Goal: Transaction & Acquisition: Purchase product/service

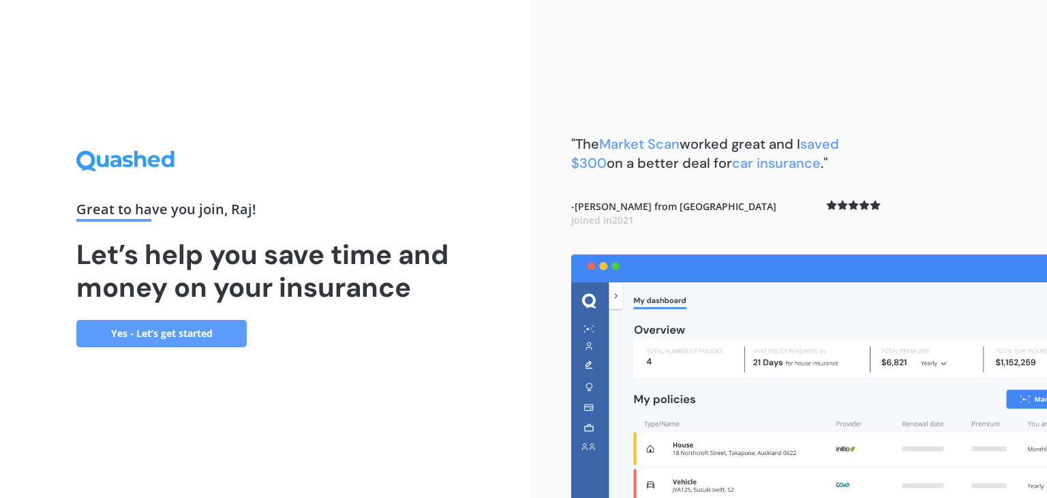
click at [175, 335] on link "Yes - Let’s get started" at bounding box center [161, 333] width 170 height 27
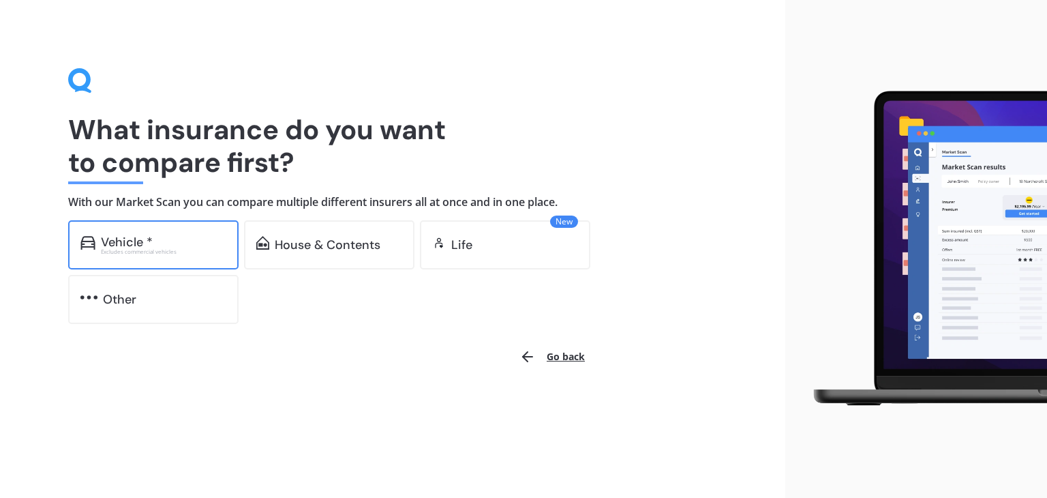
click at [120, 241] on div "Vehicle *" at bounding box center [127, 242] width 52 height 14
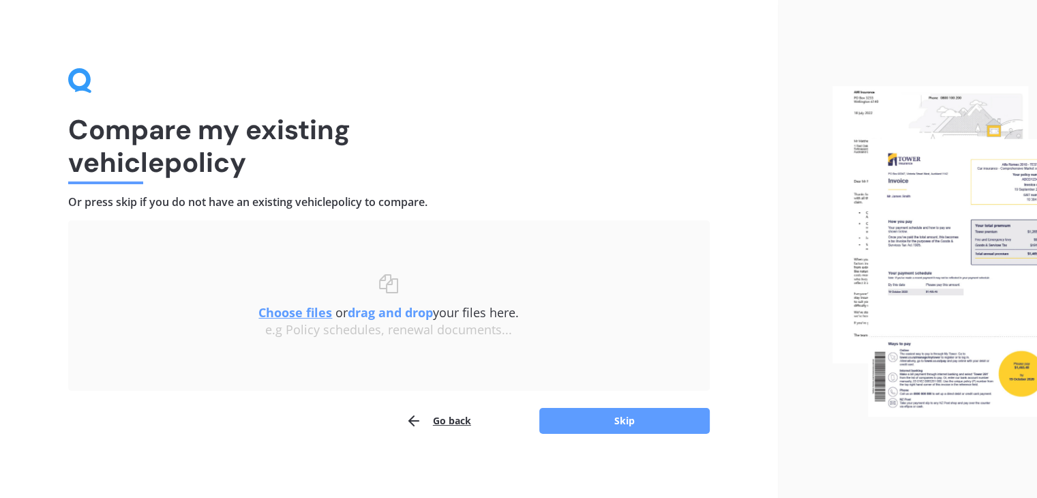
scroll to position [5, 0]
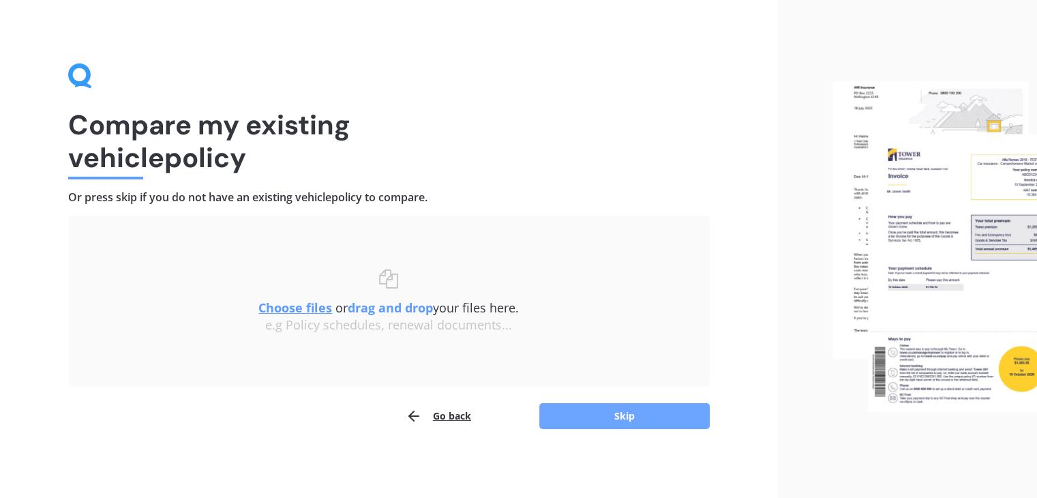
click at [571, 419] on button "Skip" at bounding box center [624, 416] width 170 height 26
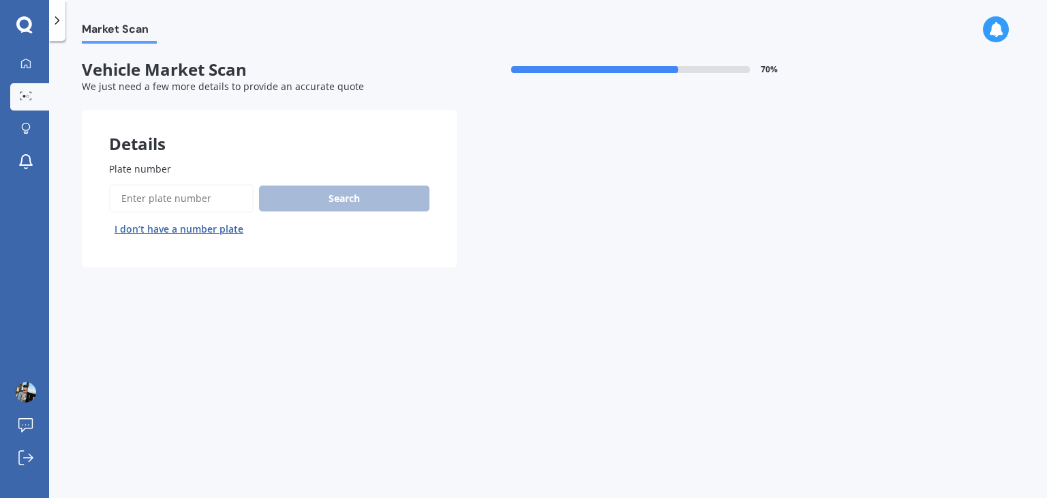
click at [148, 169] on span "Plate number" at bounding box center [140, 168] width 62 height 13
click at [148, 184] on input "Plate number" at bounding box center [181, 198] width 145 height 29
type input "MGT216"
click at [341, 192] on button "Search" at bounding box center [344, 198] width 170 height 26
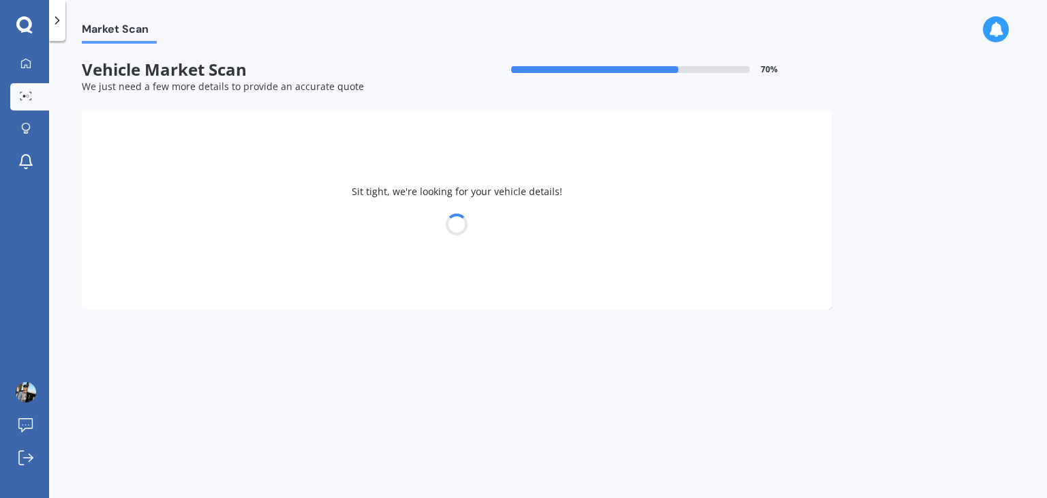
select select "TOYOTA"
select select "PRIUS"
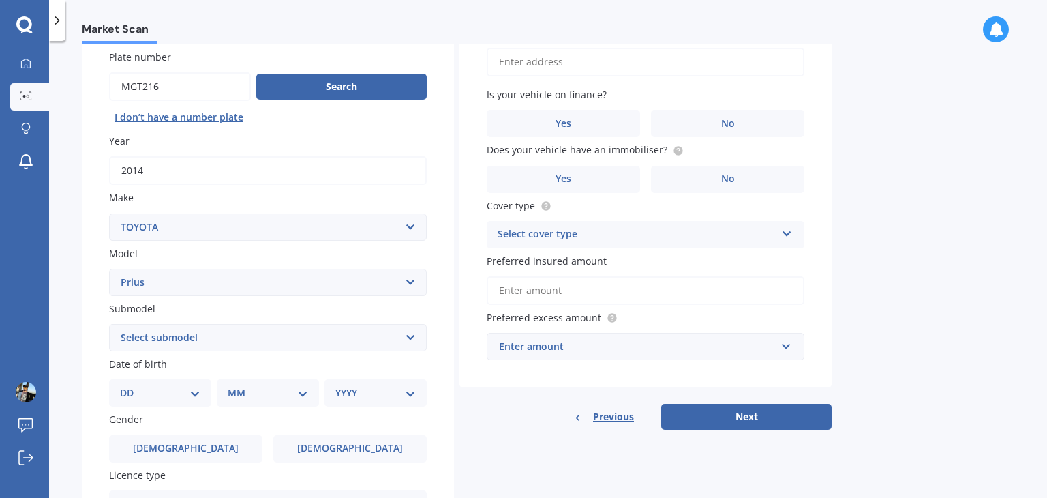
scroll to position [112, 0]
click at [344, 336] on select "Select submodel (All other) Hybrid" at bounding box center [268, 337] width 318 height 27
select select "HYBRID"
click at [109, 324] on select "Select submodel (All other) Hybrid" at bounding box center [268, 337] width 318 height 27
click at [170, 396] on select "DD 01 02 03 04 05 06 07 08 09 10 11 12 13 14 15 16 17 18 19 20 21 22 23 24 25 2…" at bounding box center [160, 392] width 80 height 15
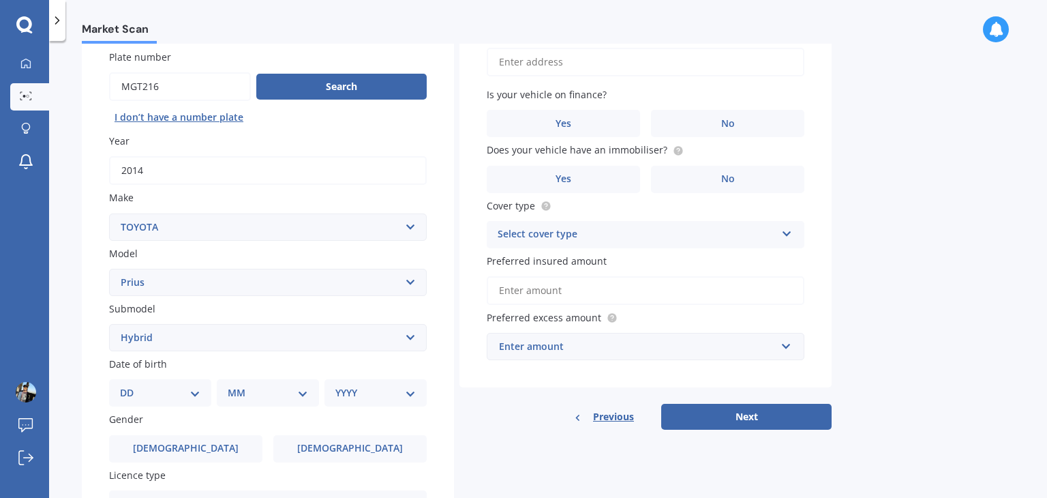
select select "21"
click at [131, 385] on select "DD 01 02 03 04 05 06 07 08 09 10 11 12 13 14 15 16 17 18 19 20 21 22 23 24 25 2…" at bounding box center [160, 392] width 80 height 15
click at [243, 385] on select "MM 01 02 03 04 05 06 07 08 09 10 11 12" at bounding box center [270, 392] width 75 height 15
select select "12"
click at [233, 385] on select "MM 01 02 03 04 05 06 07 08 09 10 11 12" at bounding box center [270, 392] width 75 height 15
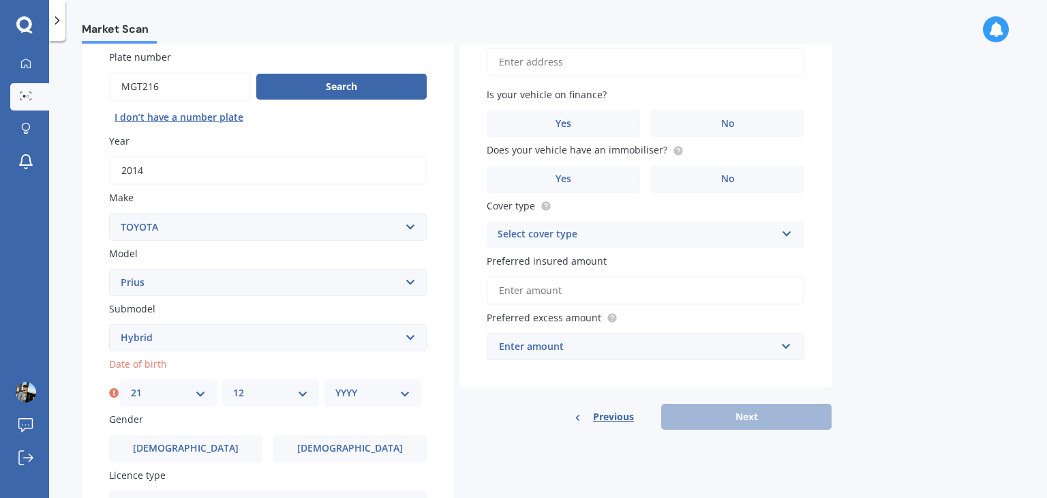
click at [357, 382] on div "YYYY 2025 2024 2023 2022 2021 2020 2019 2018 2017 2016 2015 2014 2013 2012 2011…" at bounding box center [372, 392] width 97 height 27
click at [353, 389] on select "YYYY 2025 2024 2023 2022 2021 2020 2019 2018 2017 2016 2015 2014 2013 2012 2011…" at bounding box center [372, 392] width 75 height 15
select select "2000"
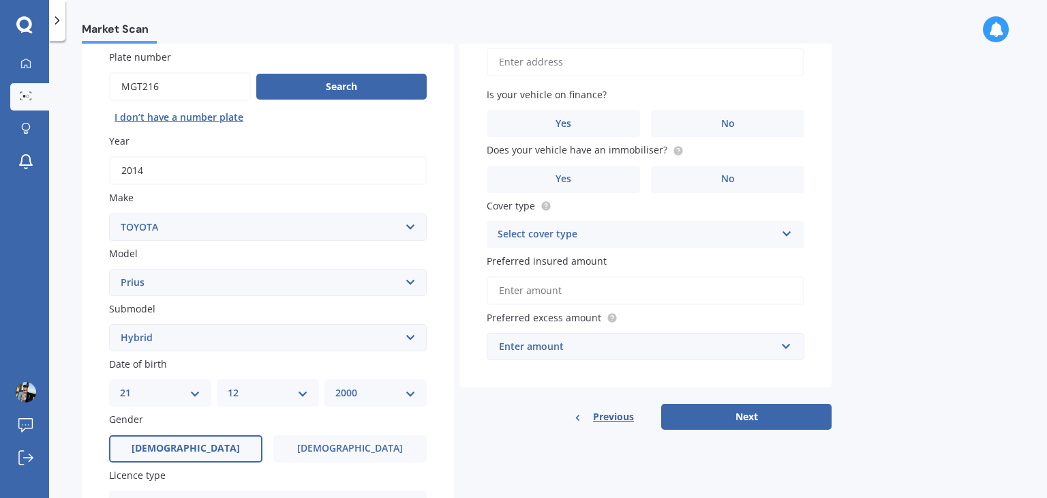
click at [183, 449] on span "[DEMOGRAPHIC_DATA]" at bounding box center [186, 448] width 108 height 12
click at [0, 0] on input "[DEMOGRAPHIC_DATA]" at bounding box center [0, 0] width 0 height 0
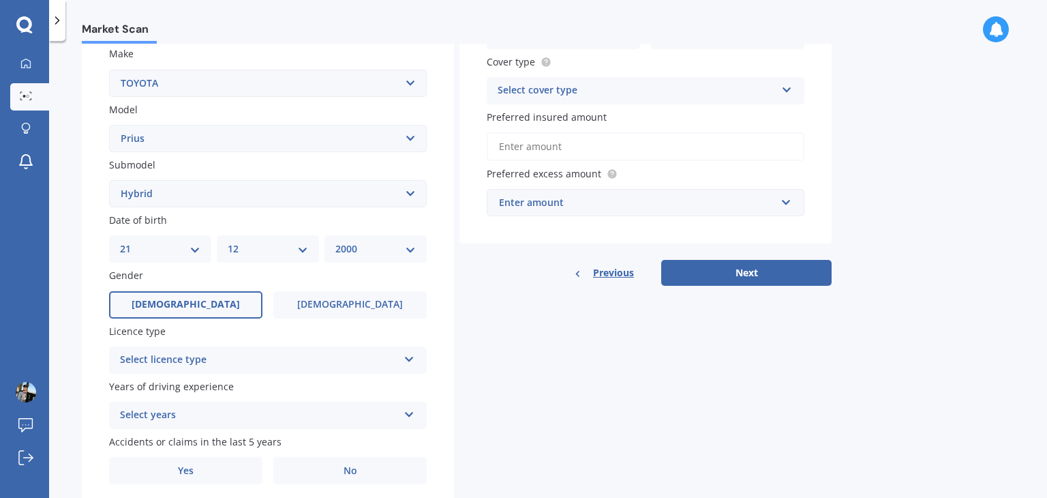
scroll to position [256, 0]
click at [273, 357] on div "Select licence type" at bounding box center [259, 359] width 278 height 16
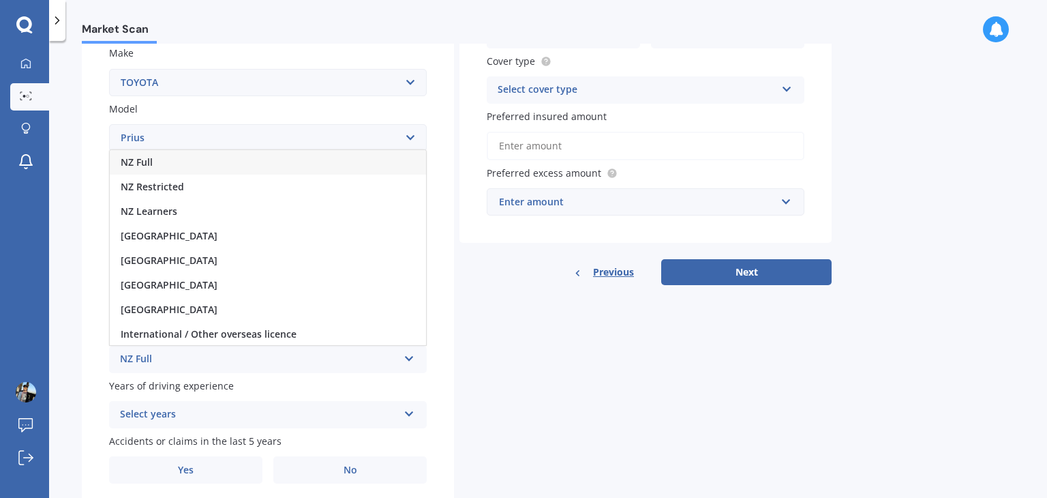
click at [172, 168] on div "NZ Full" at bounding box center [268, 162] width 316 height 25
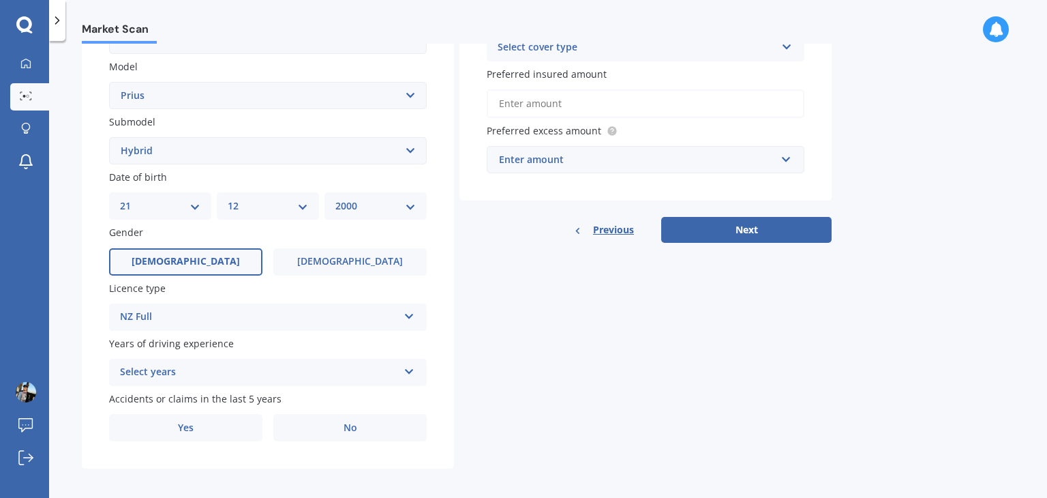
scroll to position [301, 0]
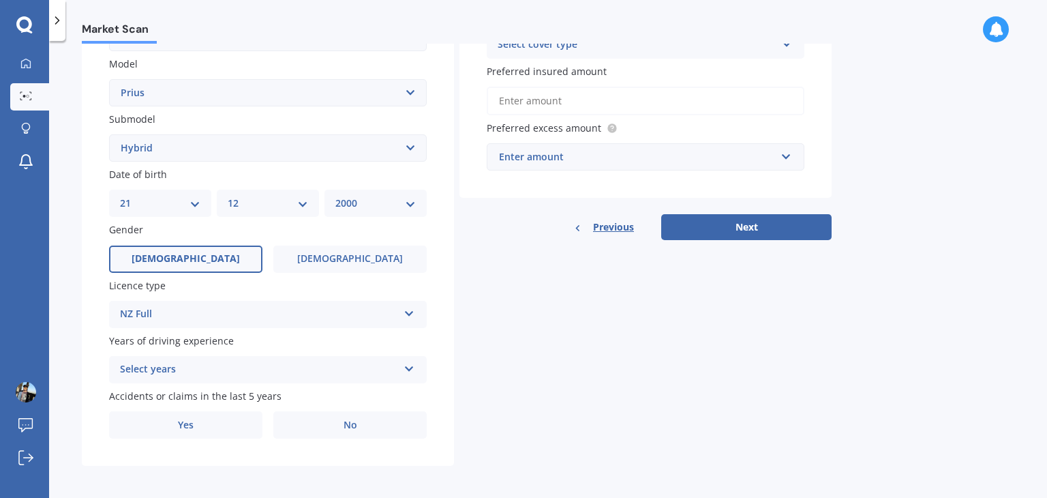
click at [309, 370] on div "Select years" at bounding box center [259, 369] width 278 height 16
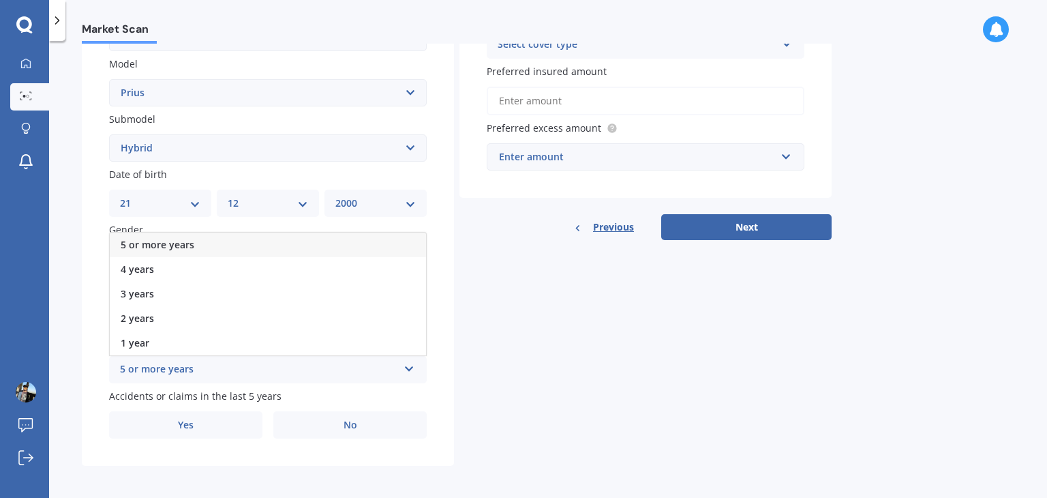
click at [309, 370] on div "5 or more years" at bounding box center [259, 369] width 278 height 16
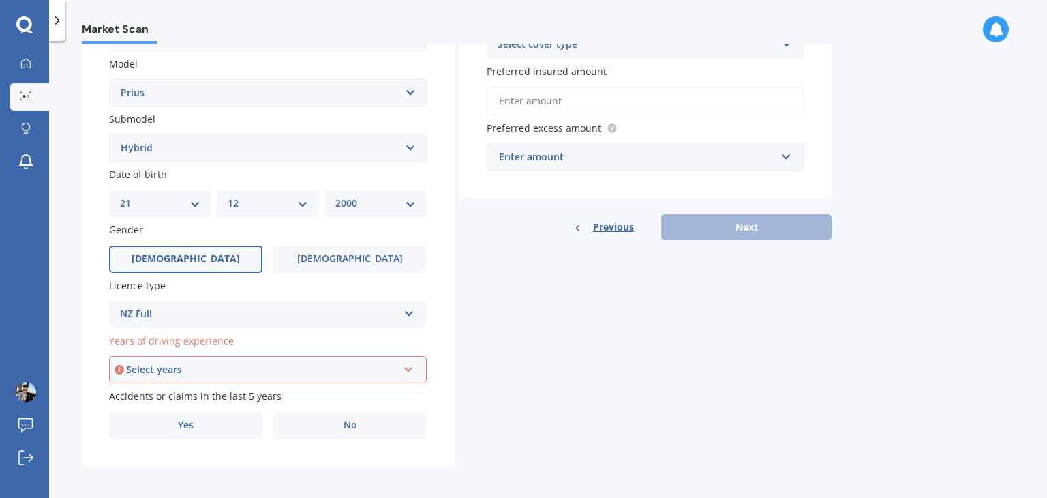
click at [309, 370] on div "Select years" at bounding box center [261, 369] width 271 height 15
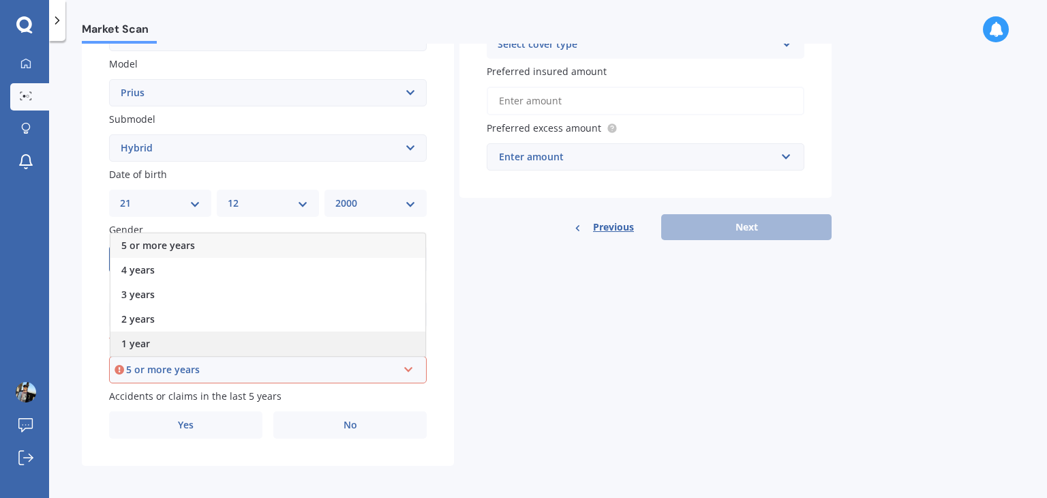
click at [307, 350] on div "1 year" at bounding box center [267, 343] width 315 height 25
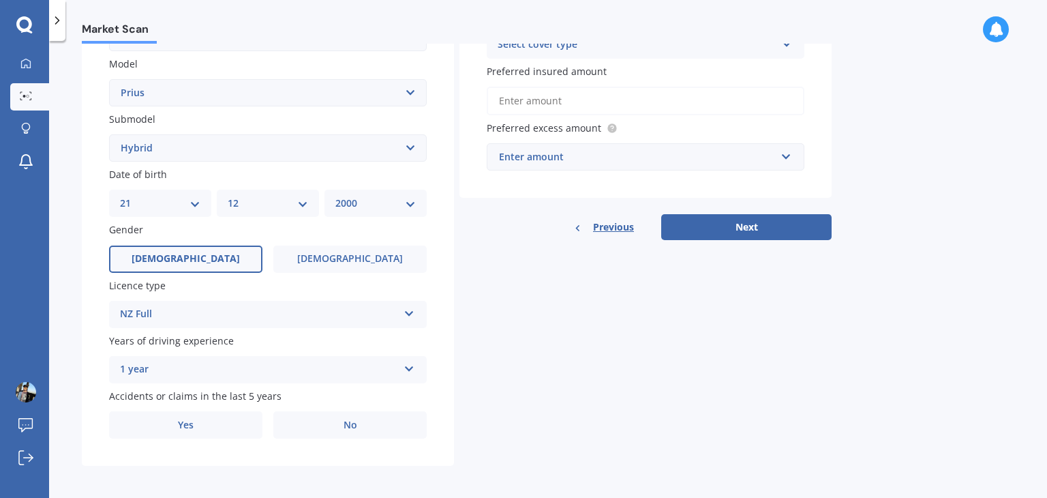
click at [296, 362] on div "1 year" at bounding box center [259, 369] width 278 height 16
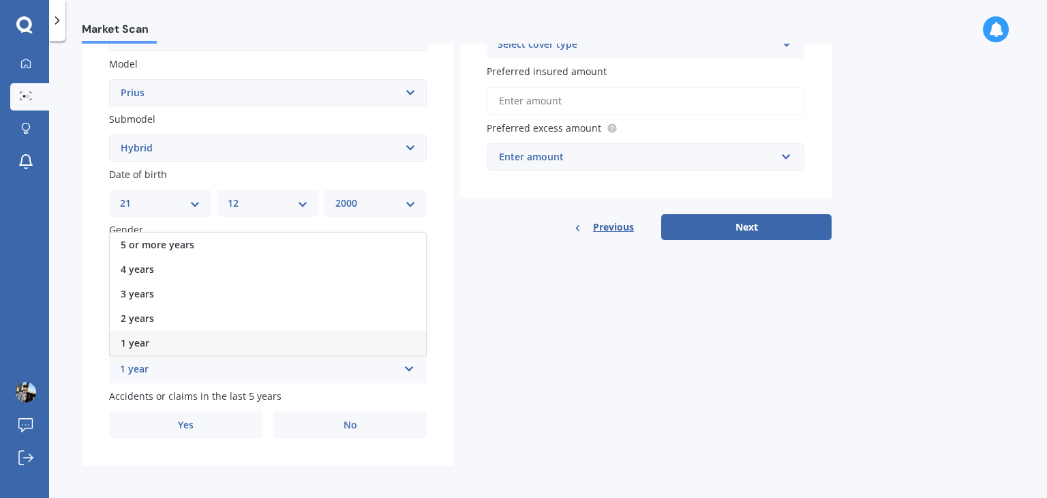
click at [282, 357] on div "1 year 5 or more years 4 years 3 years 2 years 1 year" at bounding box center [268, 369] width 318 height 27
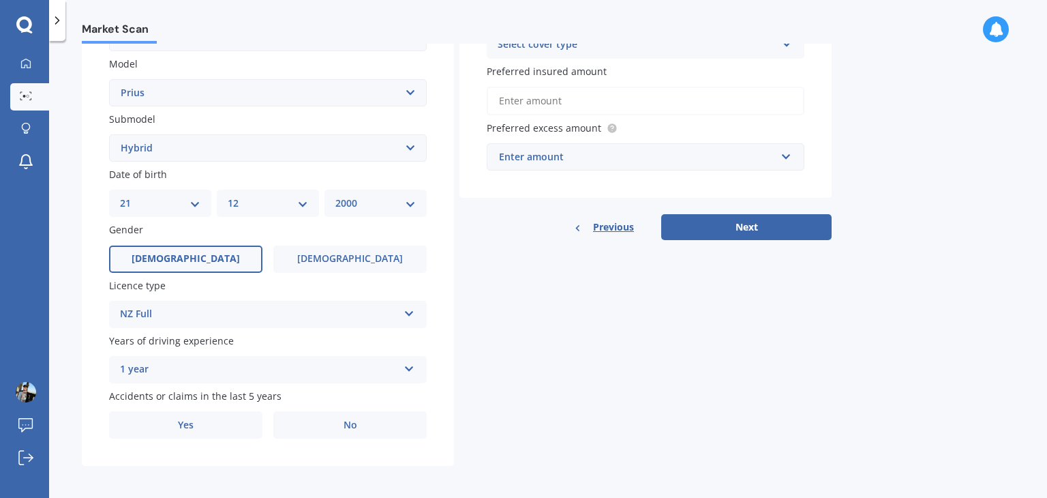
click at [282, 357] on div "1 year 5 or more years 4 years 3 years 2 years 1 year" at bounding box center [268, 369] width 318 height 27
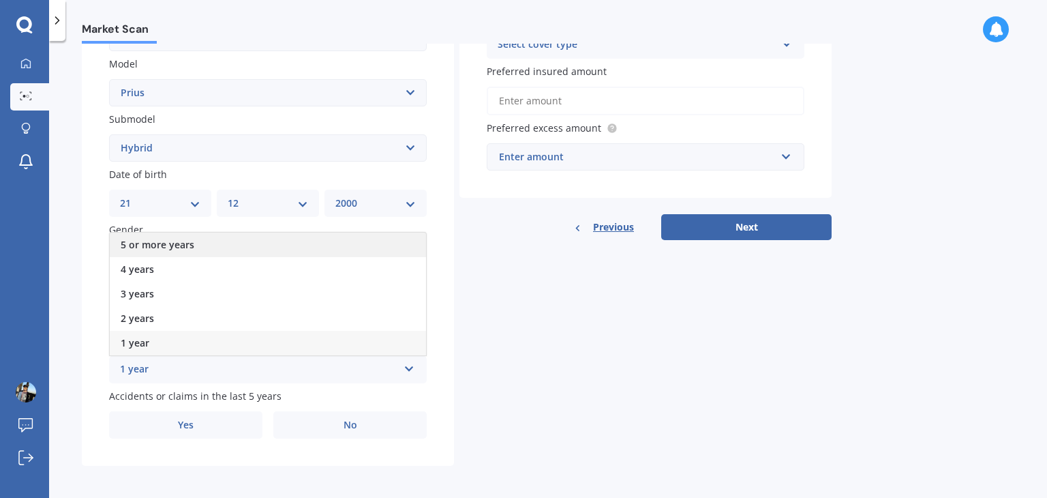
click at [264, 249] on div "5 or more years" at bounding box center [268, 244] width 316 height 25
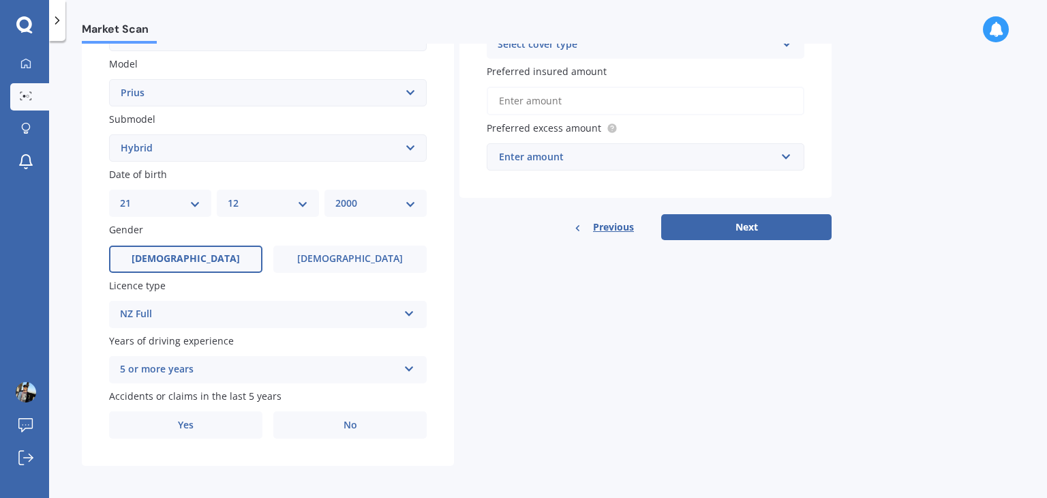
click at [234, 378] on div "5 or more years 5 or more years 4 years 3 years 2 years 1 year" at bounding box center [268, 369] width 318 height 27
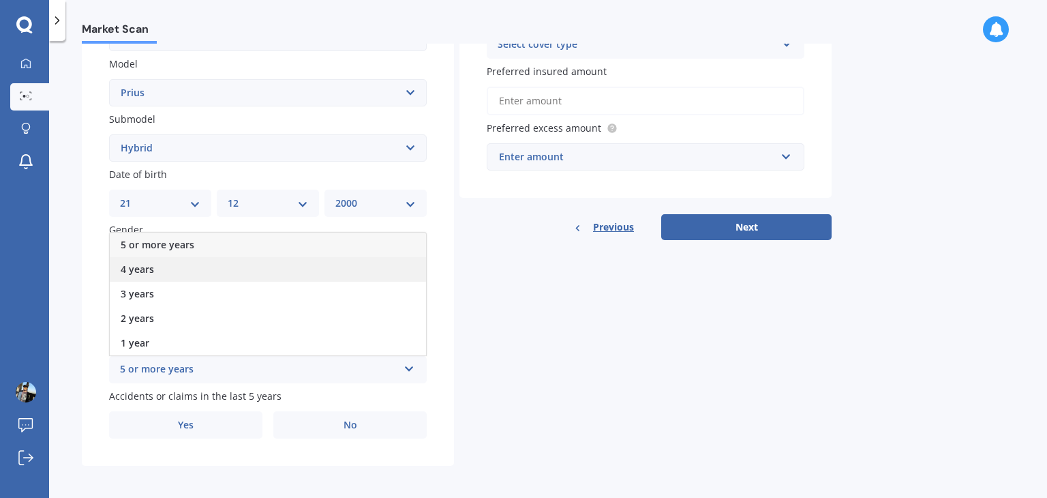
click at [233, 271] on div "4 years" at bounding box center [268, 269] width 316 height 25
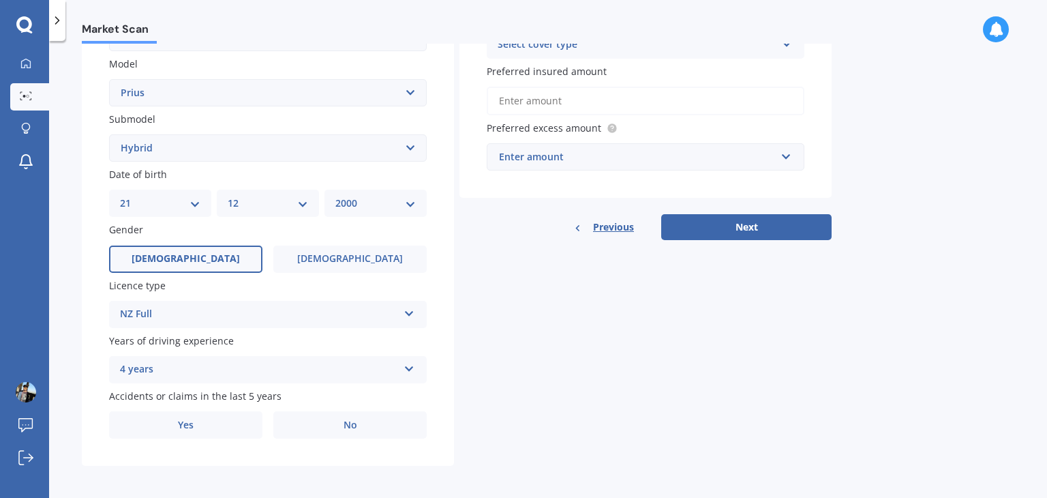
click at [282, 374] on div "4 years" at bounding box center [259, 369] width 278 height 16
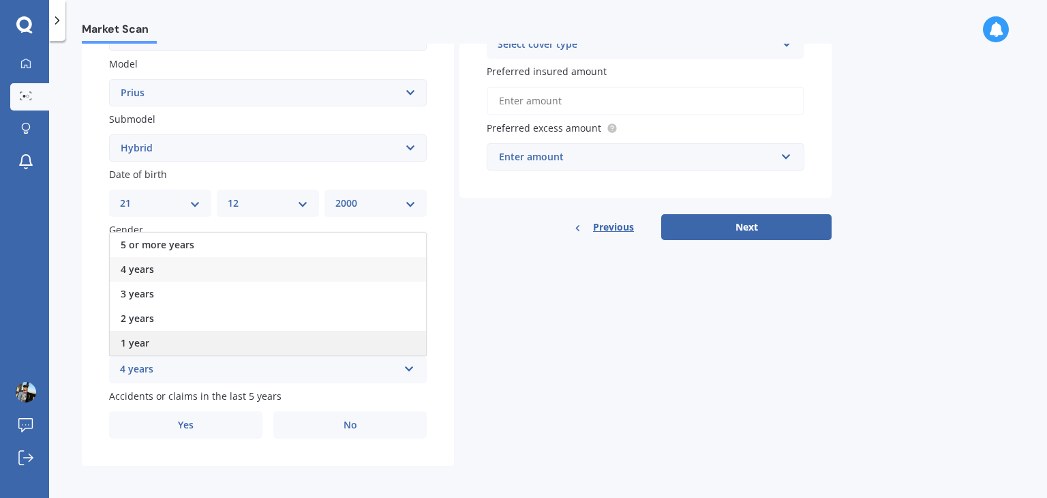
click at [259, 333] on div "1 year" at bounding box center [268, 343] width 316 height 25
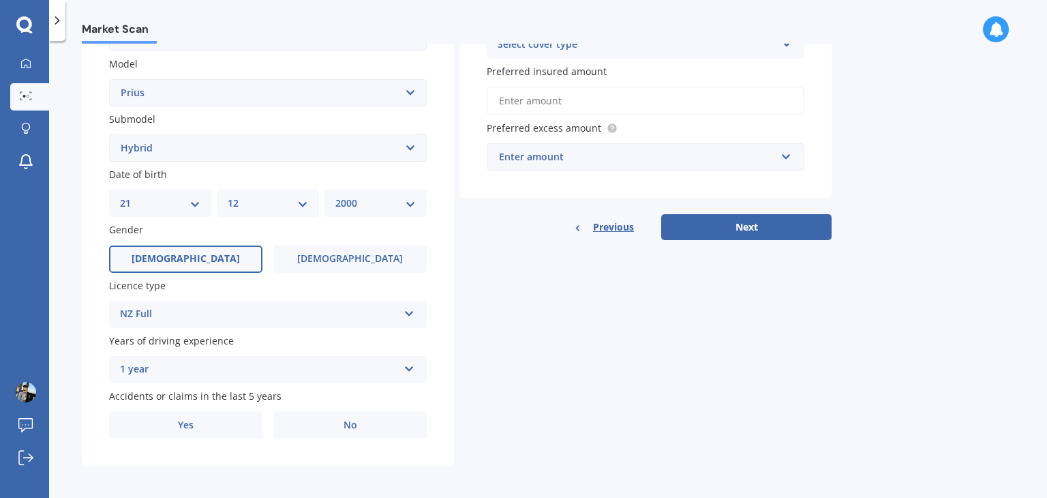
click at [335, 384] on div "Plate number Search I don’t have a number plate Year [DATE] Make Select make AC…" at bounding box center [268, 149] width 372 height 633
click at [335, 382] on div "1 year 5 or more years 4 years 3 years 2 years 1 year" at bounding box center [268, 369] width 318 height 27
click at [333, 377] on div "1 year" at bounding box center [259, 369] width 278 height 16
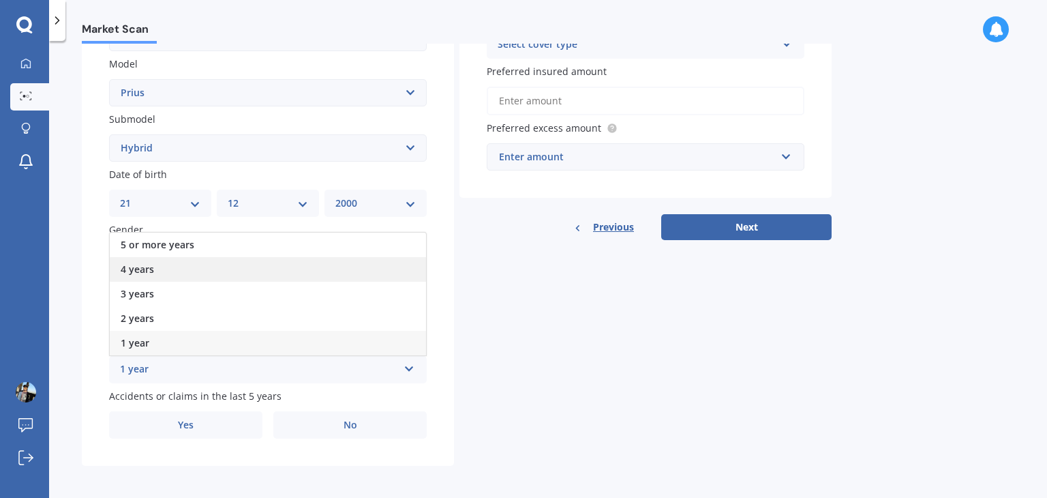
click at [263, 265] on div "4 years" at bounding box center [268, 269] width 316 height 25
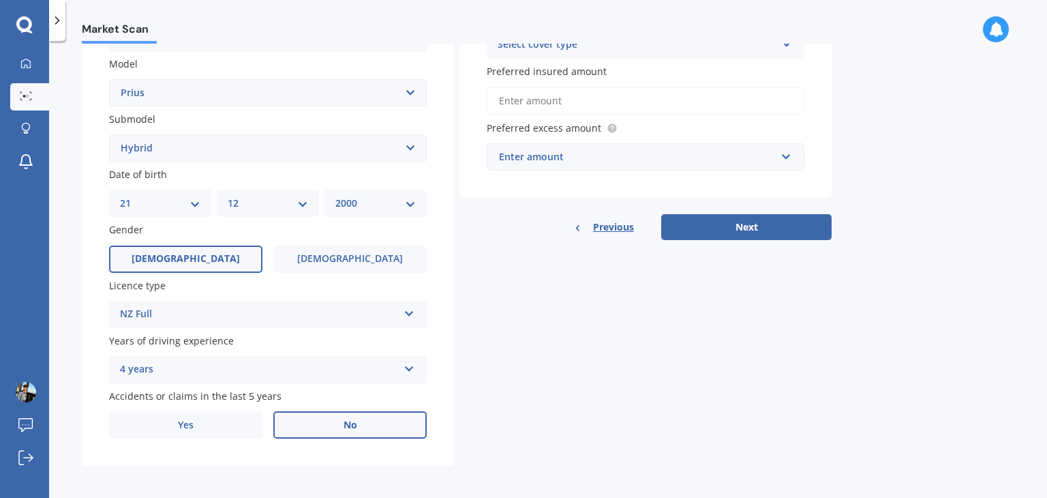
click at [307, 421] on label "No" at bounding box center [349, 424] width 153 height 27
click at [0, 0] on input "No" at bounding box center [0, 0] width 0 height 0
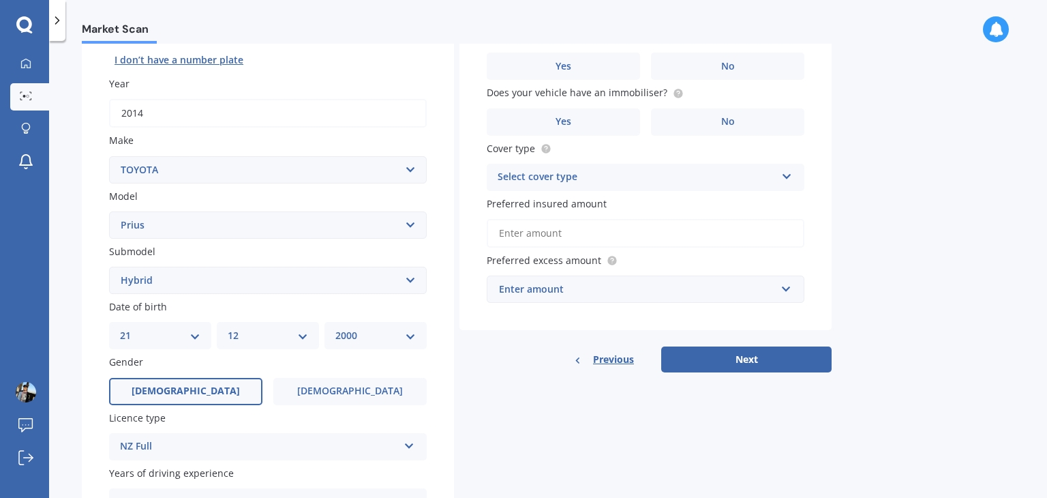
scroll to position [0, 0]
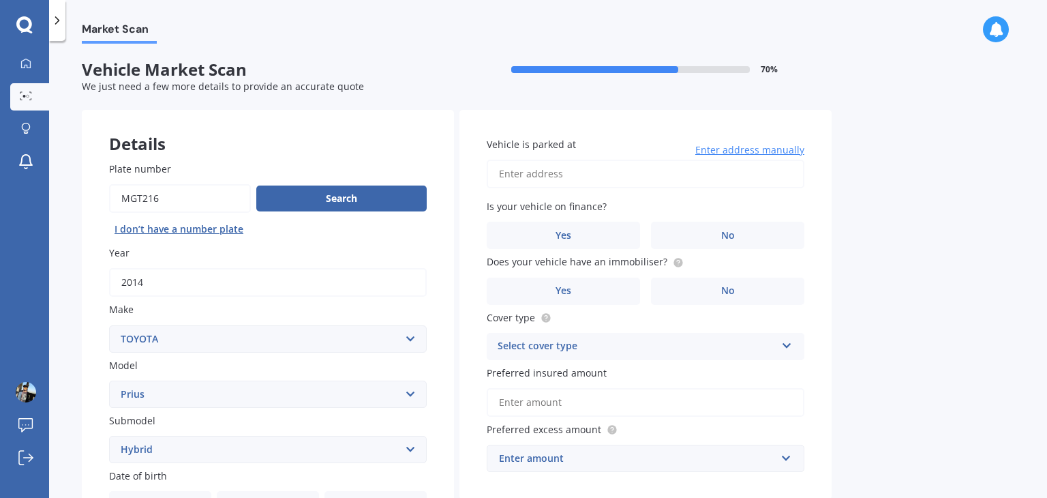
click at [589, 170] on input "Vehicle is parked at" at bounding box center [646, 174] width 318 height 29
type input "[STREET_ADDRESS][PERSON_NAME]"
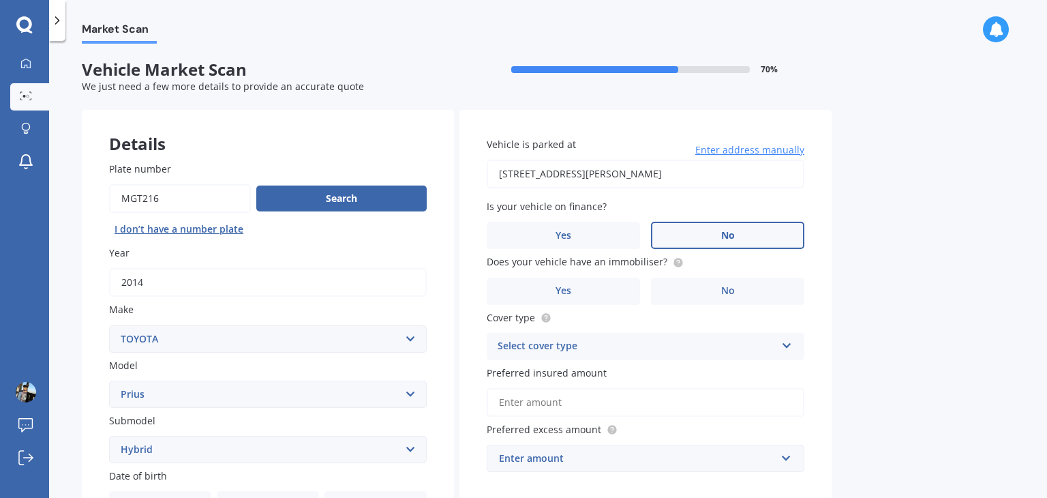
click at [673, 238] on label "No" at bounding box center [727, 235] width 153 height 27
click at [0, 0] on input "No" at bounding box center [0, 0] width 0 height 0
click at [672, 294] on label "No" at bounding box center [727, 290] width 153 height 27
click at [0, 0] on input "No" at bounding box center [0, 0] width 0 height 0
click at [637, 342] on div "Select cover type" at bounding box center [637, 346] width 278 height 16
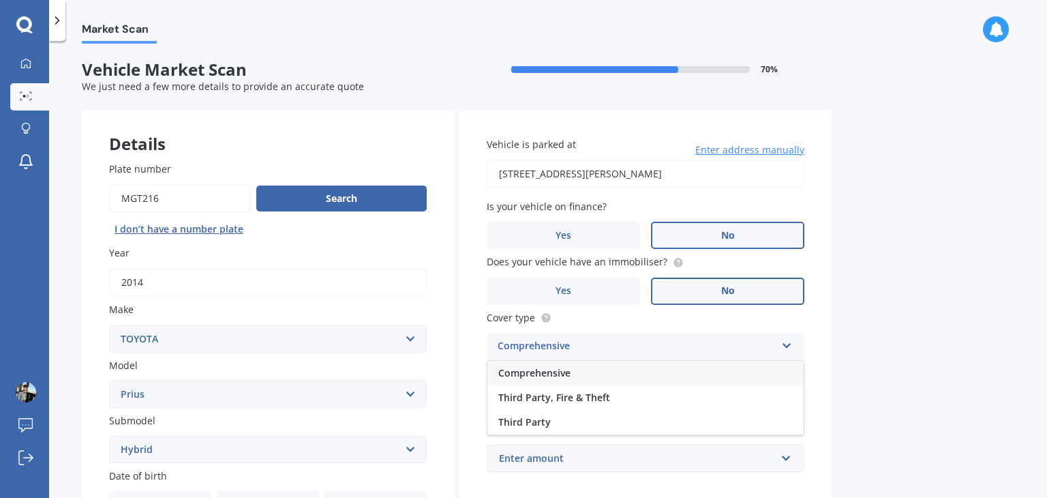
click at [630, 380] on div "Comprehensive" at bounding box center [645, 373] width 316 height 25
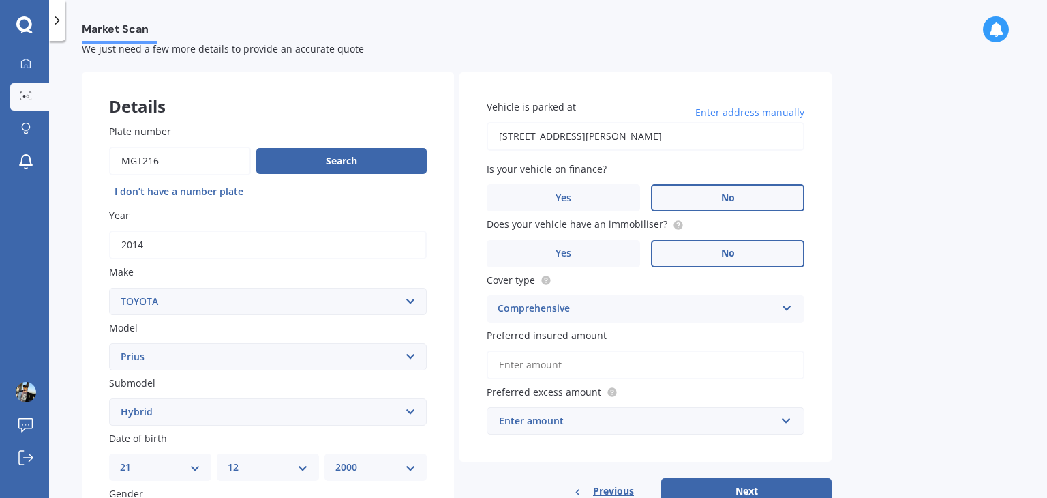
scroll to position [40, 0]
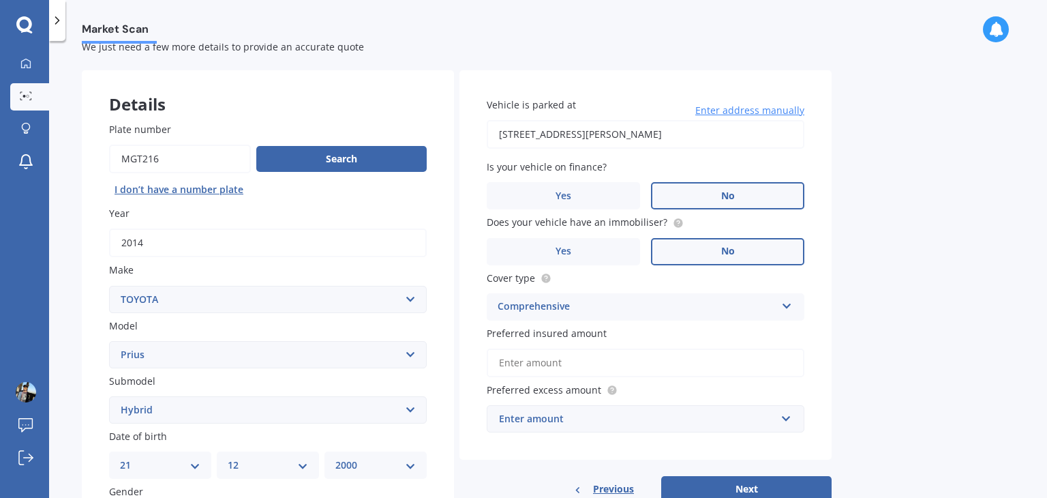
click at [634, 363] on input "Preferred insured amount" at bounding box center [646, 362] width 318 height 29
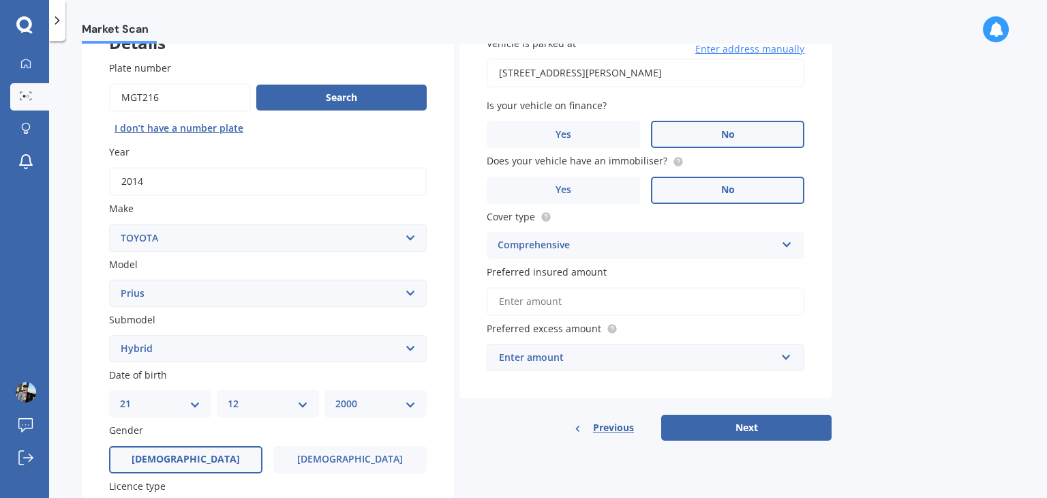
scroll to position [104, 0]
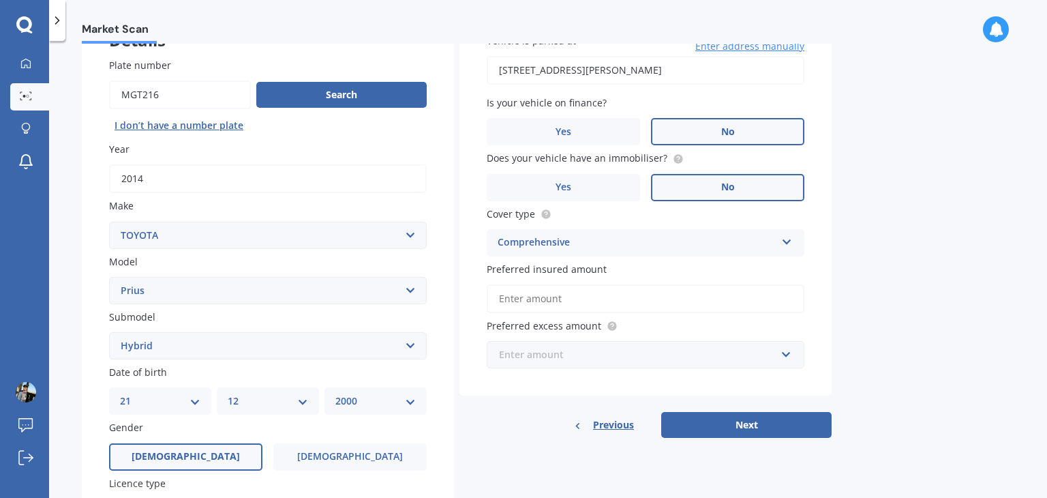
click at [634, 363] on input "text" at bounding box center [640, 355] width 305 height 26
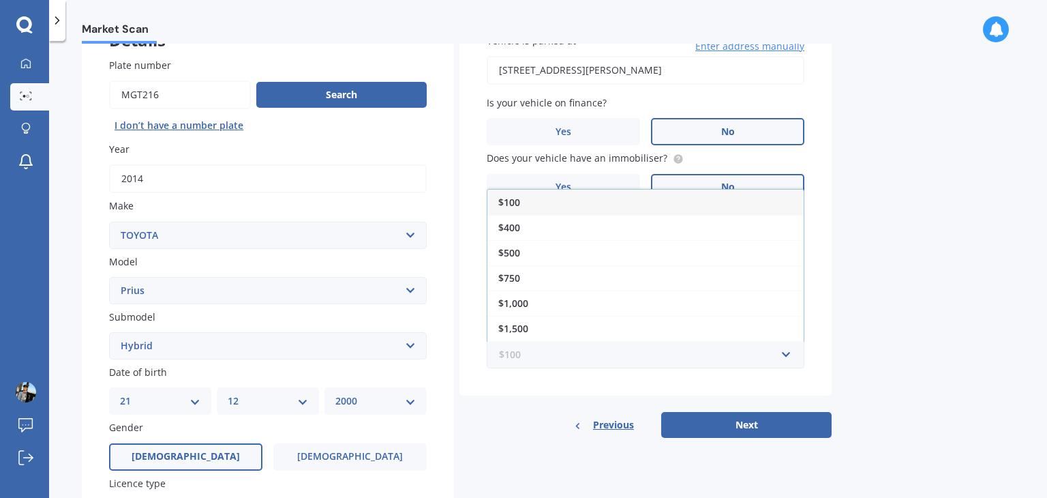
click at [634, 363] on input "text" at bounding box center [640, 355] width 305 height 26
click at [566, 416] on div "Previous Next" at bounding box center [645, 425] width 372 height 26
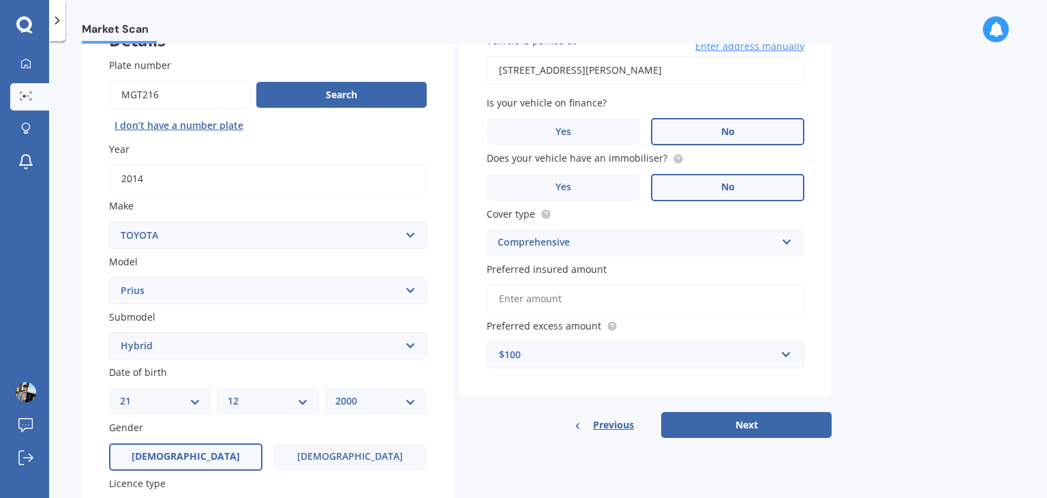
click at [586, 301] on input "Preferred insured amount" at bounding box center [646, 298] width 318 height 29
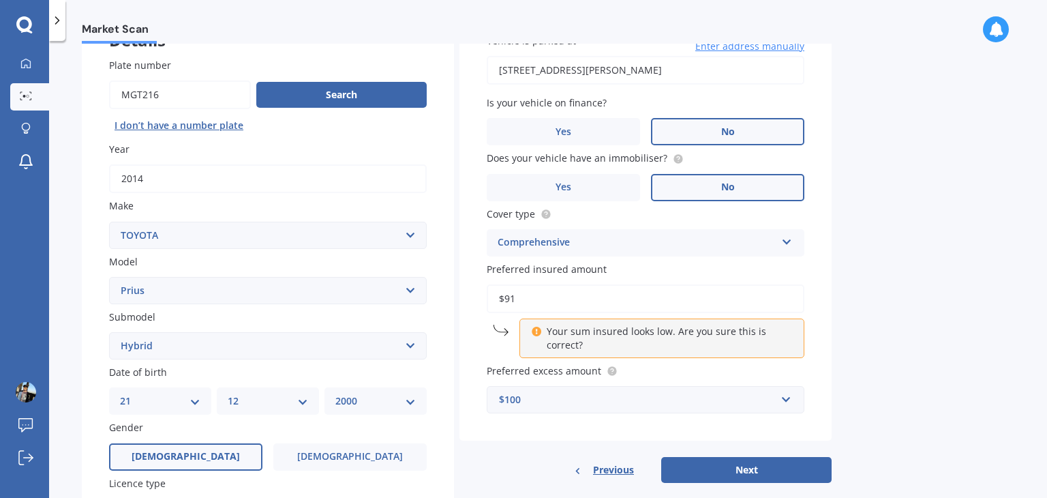
type input "$9"
type input "$1"
type input "$9"
click at [584, 423] on div "Vehicle is parked at [STREET_ADDRESS][PERSON_NAME] Enter address manually Is yo…" at bounding box center [645, 223] width 372 height 435
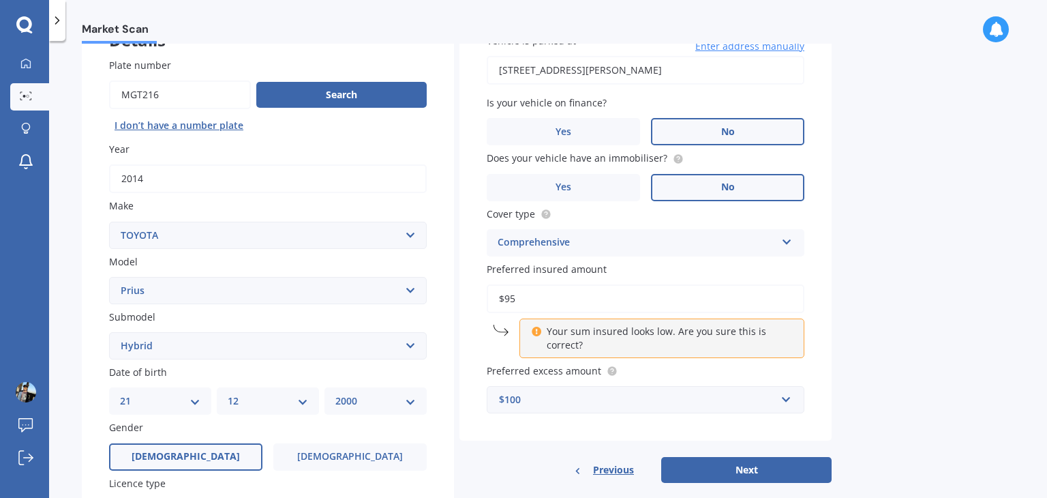
click at [545, 298] on input "$95" at bounding box center [646, 298] width 318 height 29
type input "$9"
type input "$1"
type input "$95"
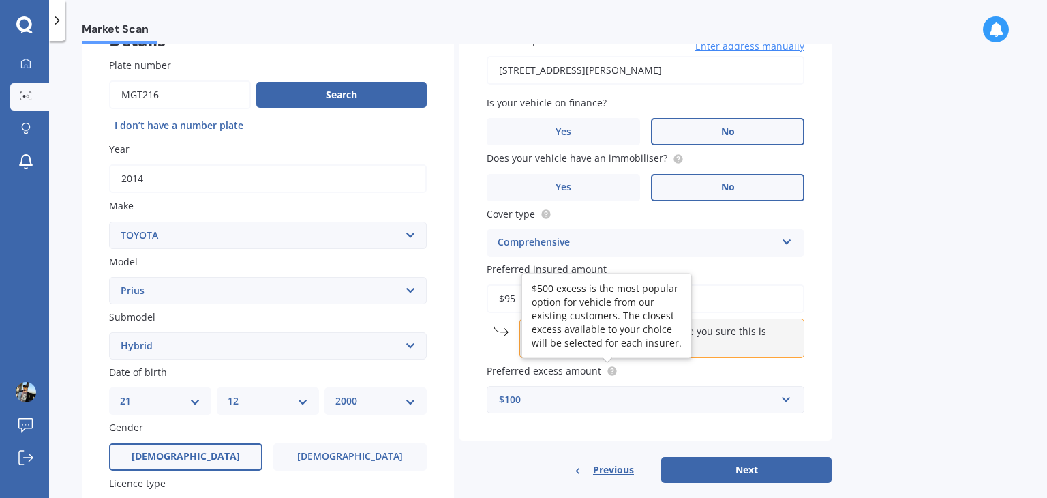
scroll to position [202, 0]
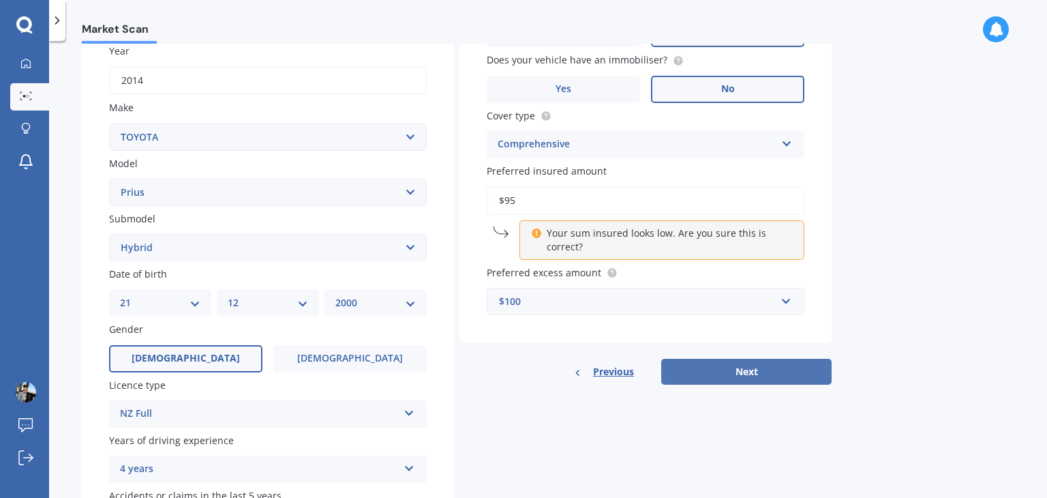
click at [718, 373] on button "Next" at bounding box center [746, 372] width 170 height 26
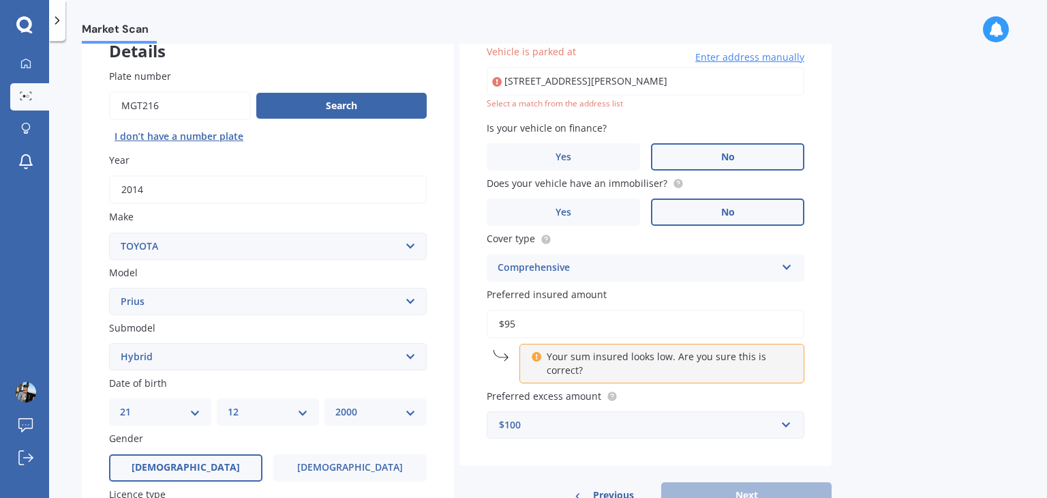
scroll to position [52, 0]
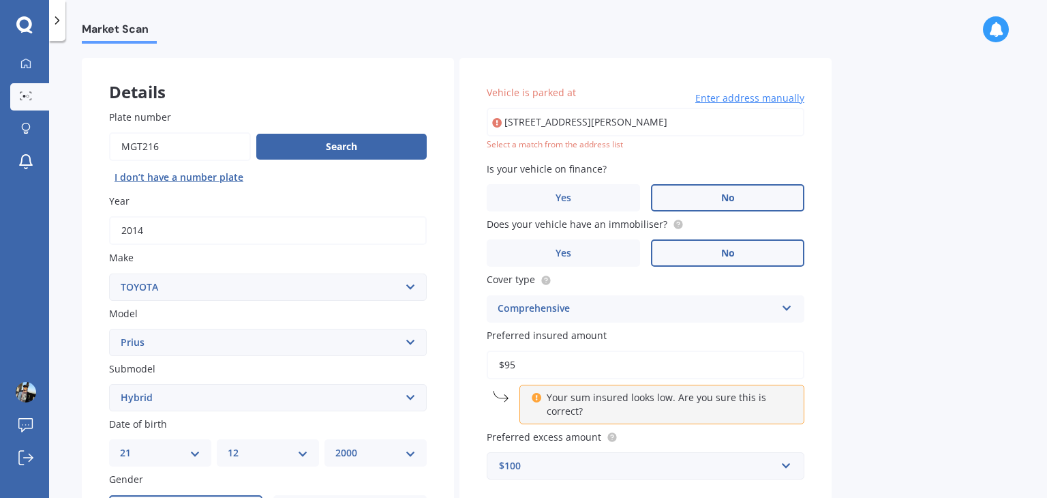
click at [603, 115] on input "[STREET_ADDRESS][PERSON_NAME]" at bounding box center [646, 122] width 318 height 29
drag, startPoint x: 556, startPoint y: 122, endPoint x: 458, endPoint y: 121, distance: 98.2
click at [458, 121] on div "Details Plate number Search I don’t have a number plate Year [DATE] Make Select…" at bounding box center [457, 387] width 750 height 658
click at [616, 126] on input "[STREET_ADDRESS][PERSON_NAME]" at bounding box center [646, 122] width 318 height 29
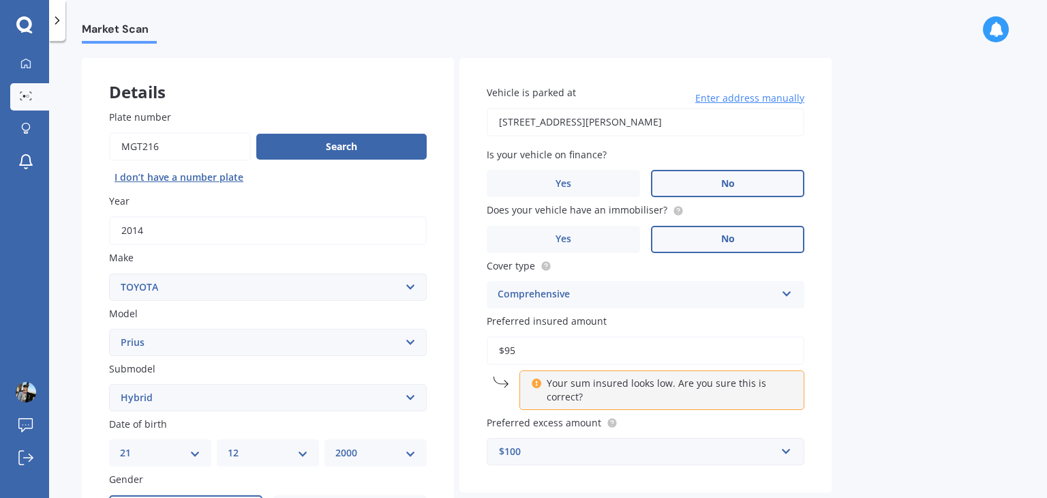
click at [500, 122] on input "[STREET_ADDRESS][PERSON_NAME]" at bounding box center [646, 122] width 318 height 29
type input "[STREET_ADDRESS][PERSON_NAME]"
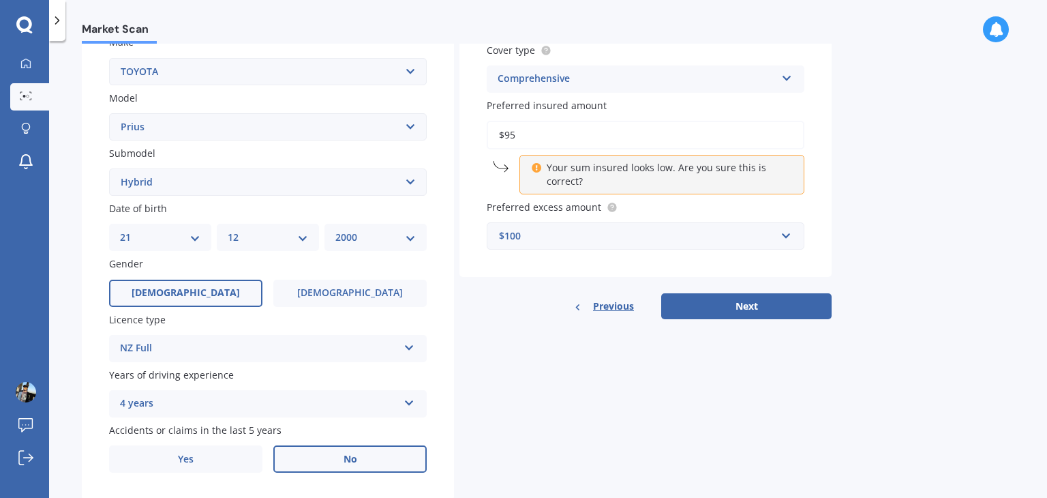
scroll to position [305, 0]
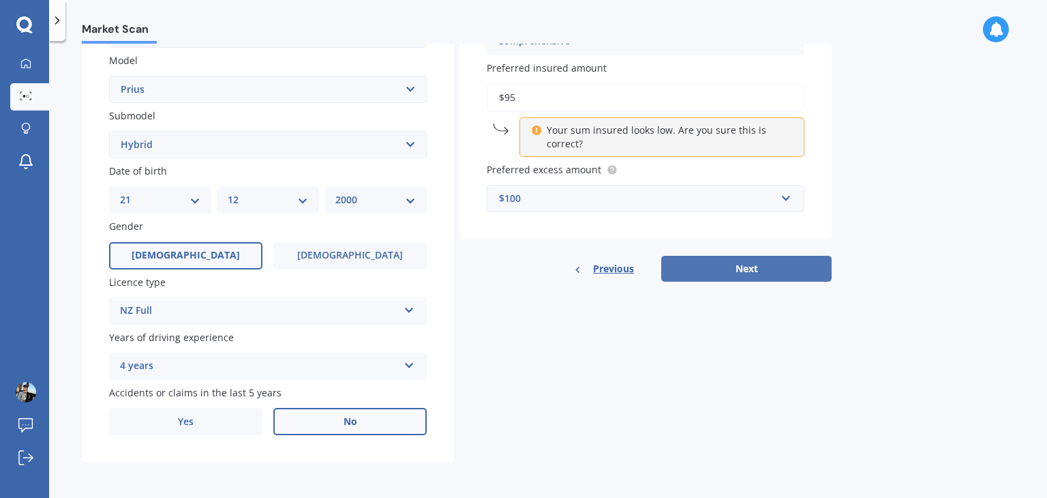
click at [729, 264] on button "Next" at bounding box center [746, 269] width 170 height 26
select select "21"
select select "12"
select select "2000"
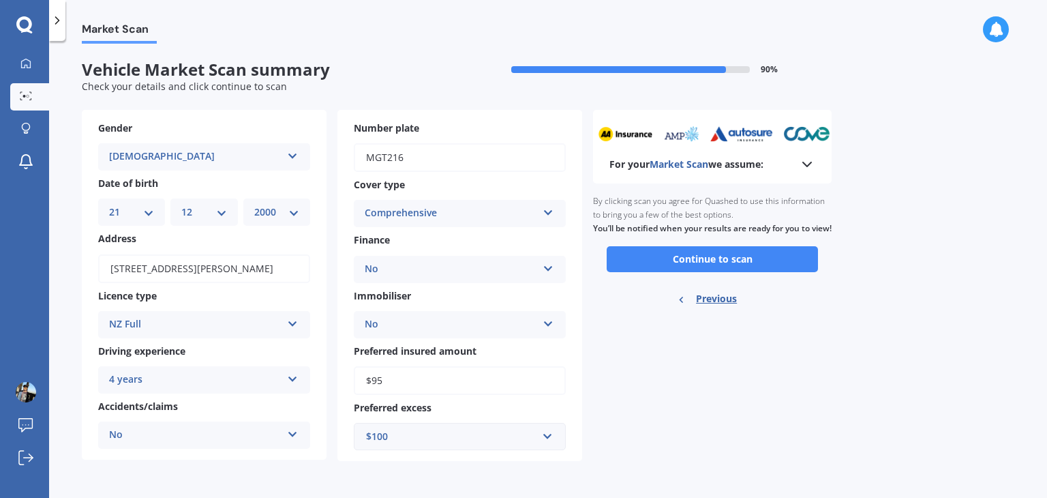
scroll to position [0, 0]
click at [691, 272] on button "Continue to scan" at bounding box center [712, 259] width 211 height 26
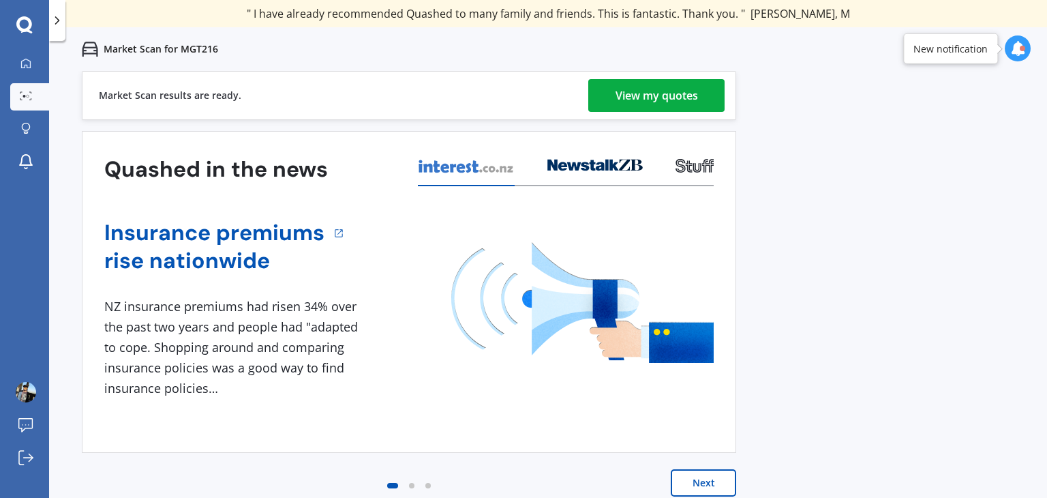
click at [671, 90] on div "View my quotes" at bounding box center [657, 95] width 82 height 33
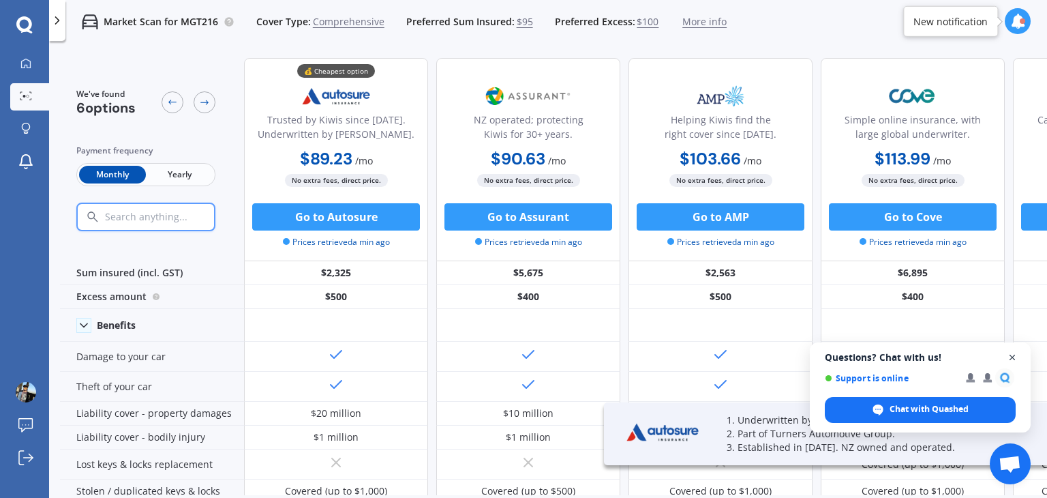
click at [1010, 358] on span "Close chat" at bounding box center [1012, 357] width 17 height 17
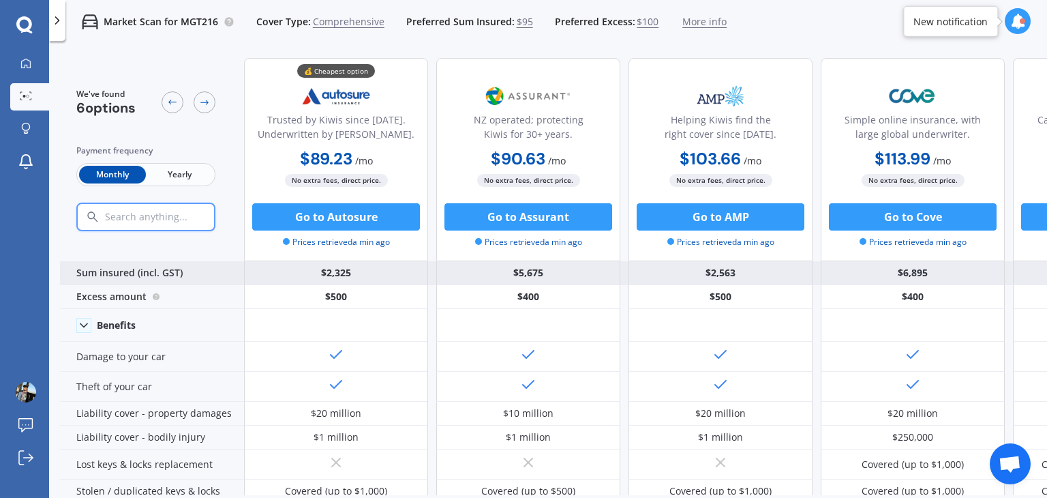
click at [354, 273] on div "$2,325" at bounding box center [336, 273] width 184 height 24
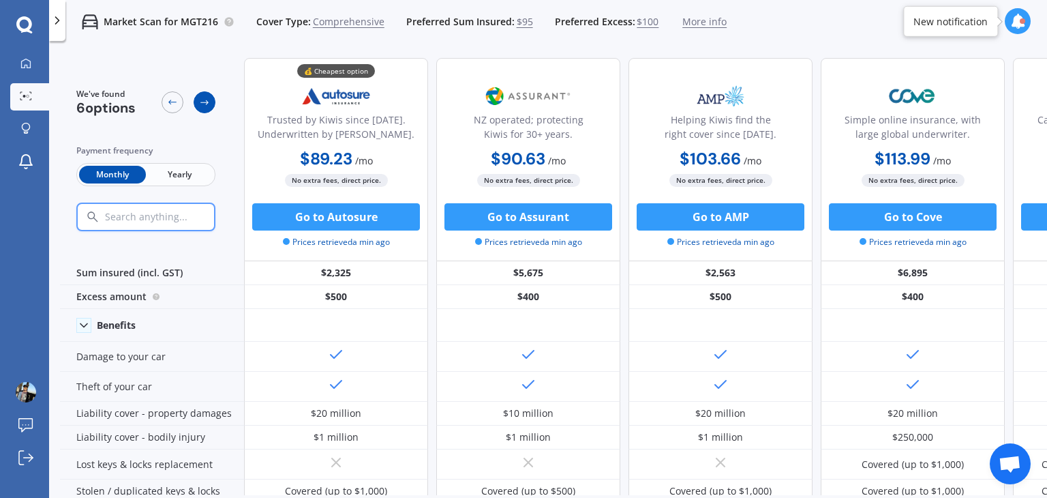
click at [208, 104] on icon at bounding box center [204, 102] width 11 height 11
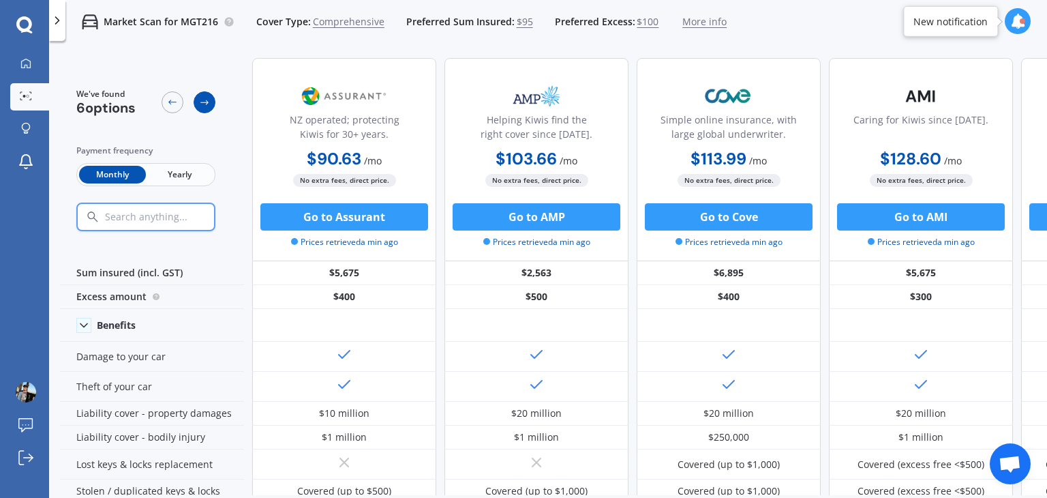
click at [208, 104] on icon at bounding box center [204, 102] width 11 height 11
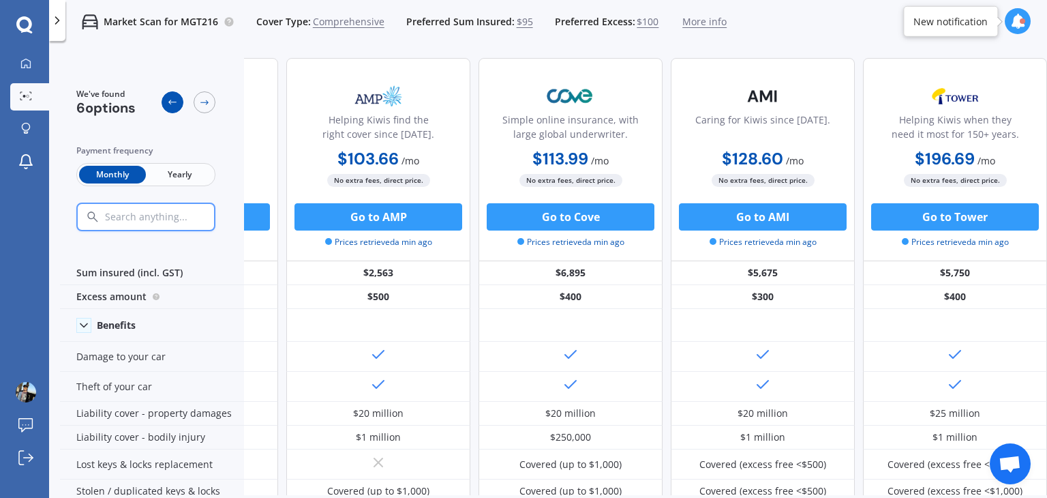
click at [179, 106] on div at bounding box center [173, 102] width 22 height 22
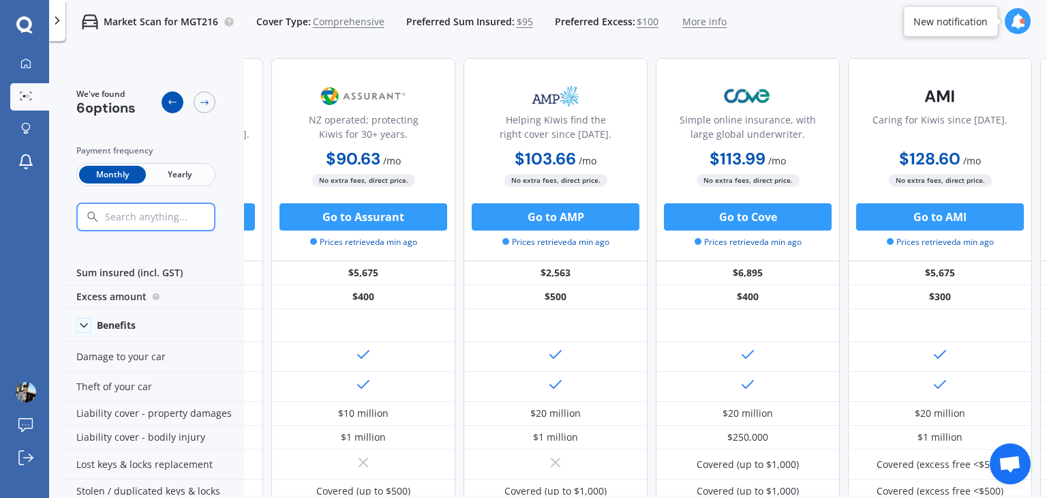
click at [179, 106] on div at bounding box center [173, 102] width 22 height 22
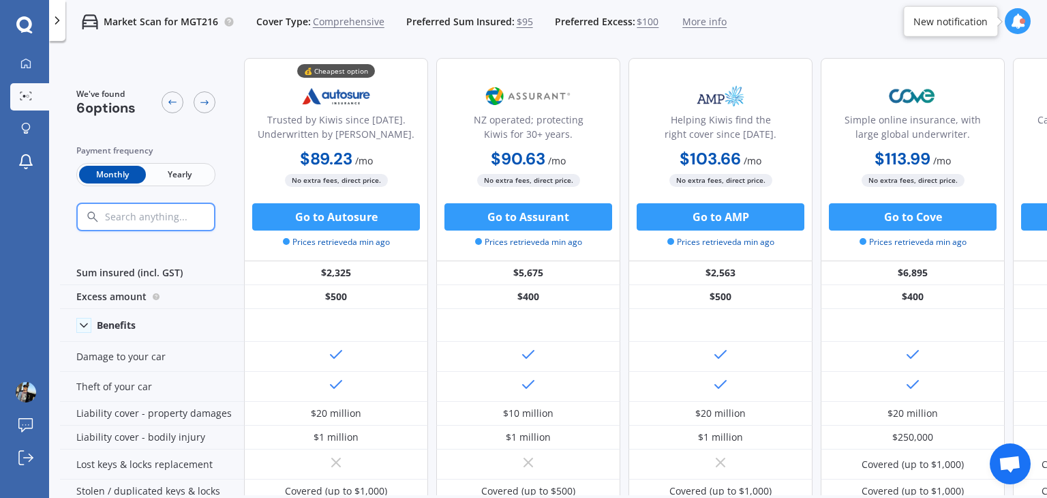
click at [360, 245] on span "Prices retrieved a min ago" at bounding box center [336, 242] width 107 height 12
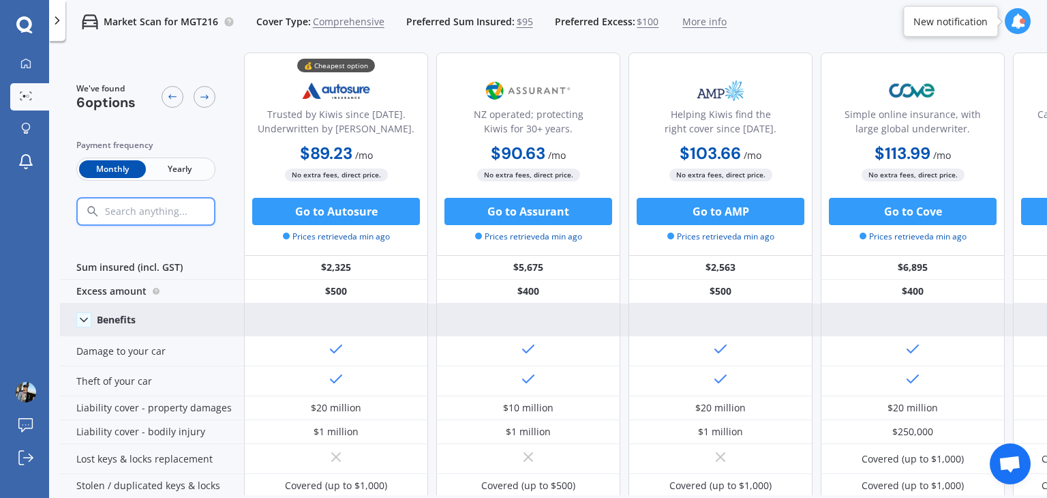
scroll to position [4, 0]
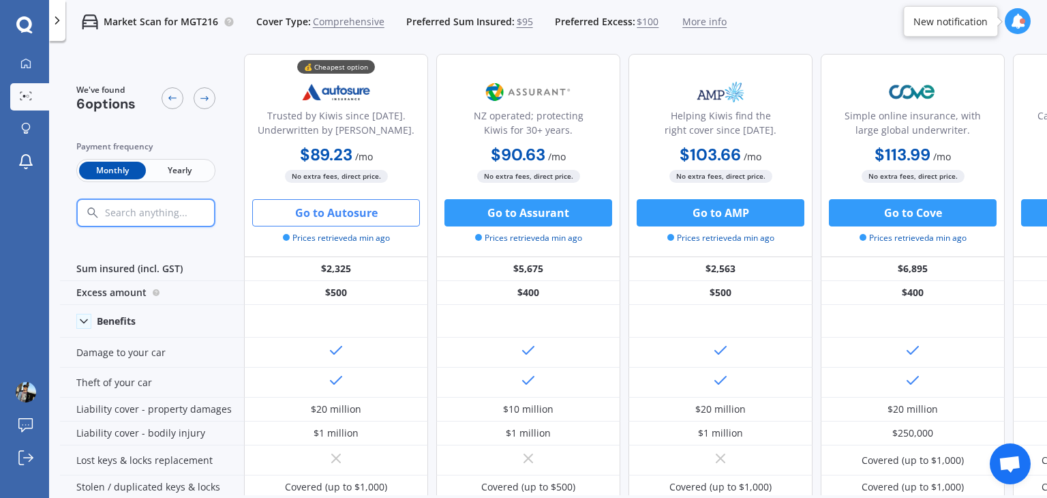
click at [357, 207] on button "Go to Autosure" at bounding box center [336, 212] width 168 height 27
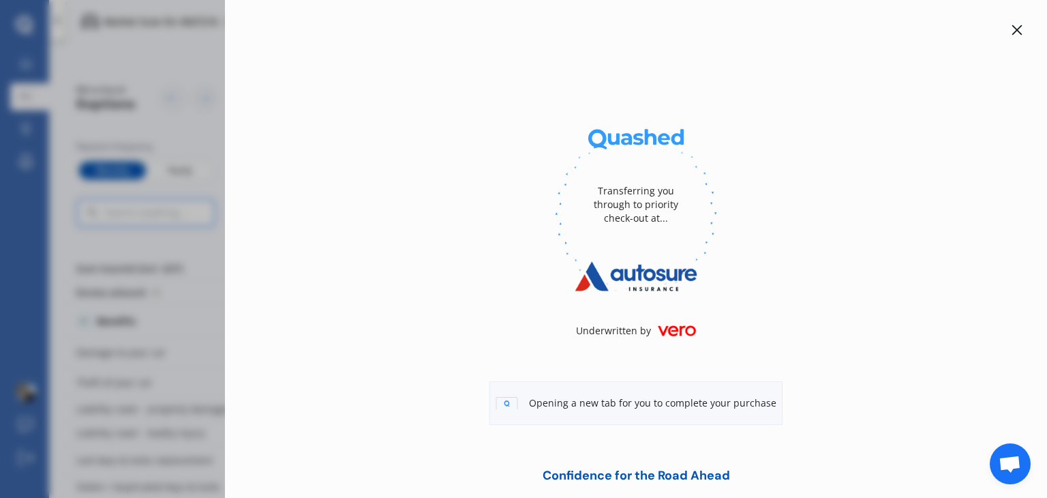
scroll to position [41, 0]
